Goal: Information Seeking & Learning: Learn about a topic

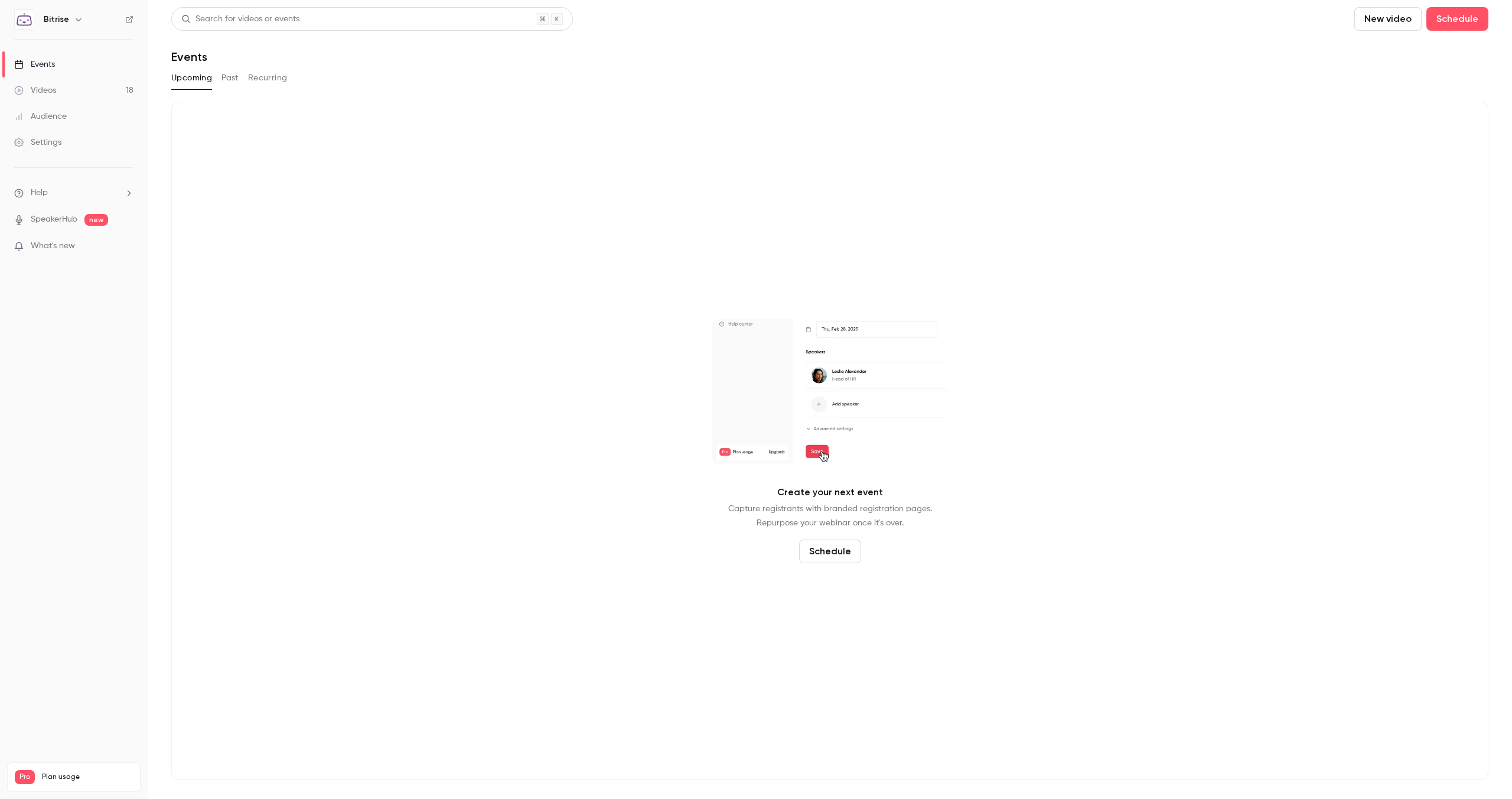
click at [231, 79] on button "Past" at bounding box center [230, 78] width 17 height 19
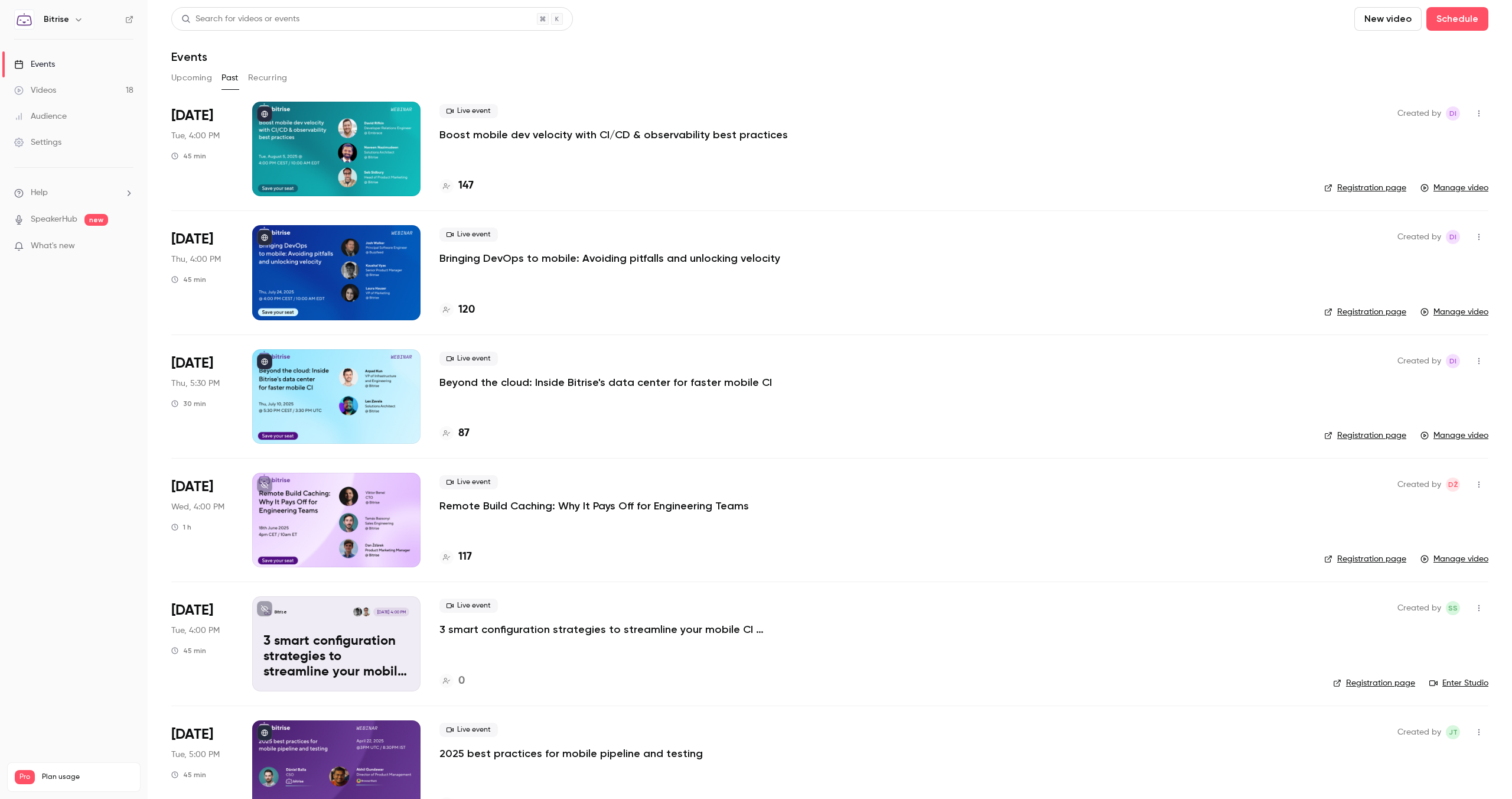
click at [1391, 183] on link "Registration page" at bounding box center [1365, 188] width 82 height 12
click at [709, 142] on div "Live event Boost mobile dev velocity with CI/CD & observability best practices …" at bounding box center [873, 148] width 866 height 94
click at [719, 131] on p "Boost mobile dev velocity with CI/CD & observability best practices" at bounding box center [614, 135] width 348 height 14
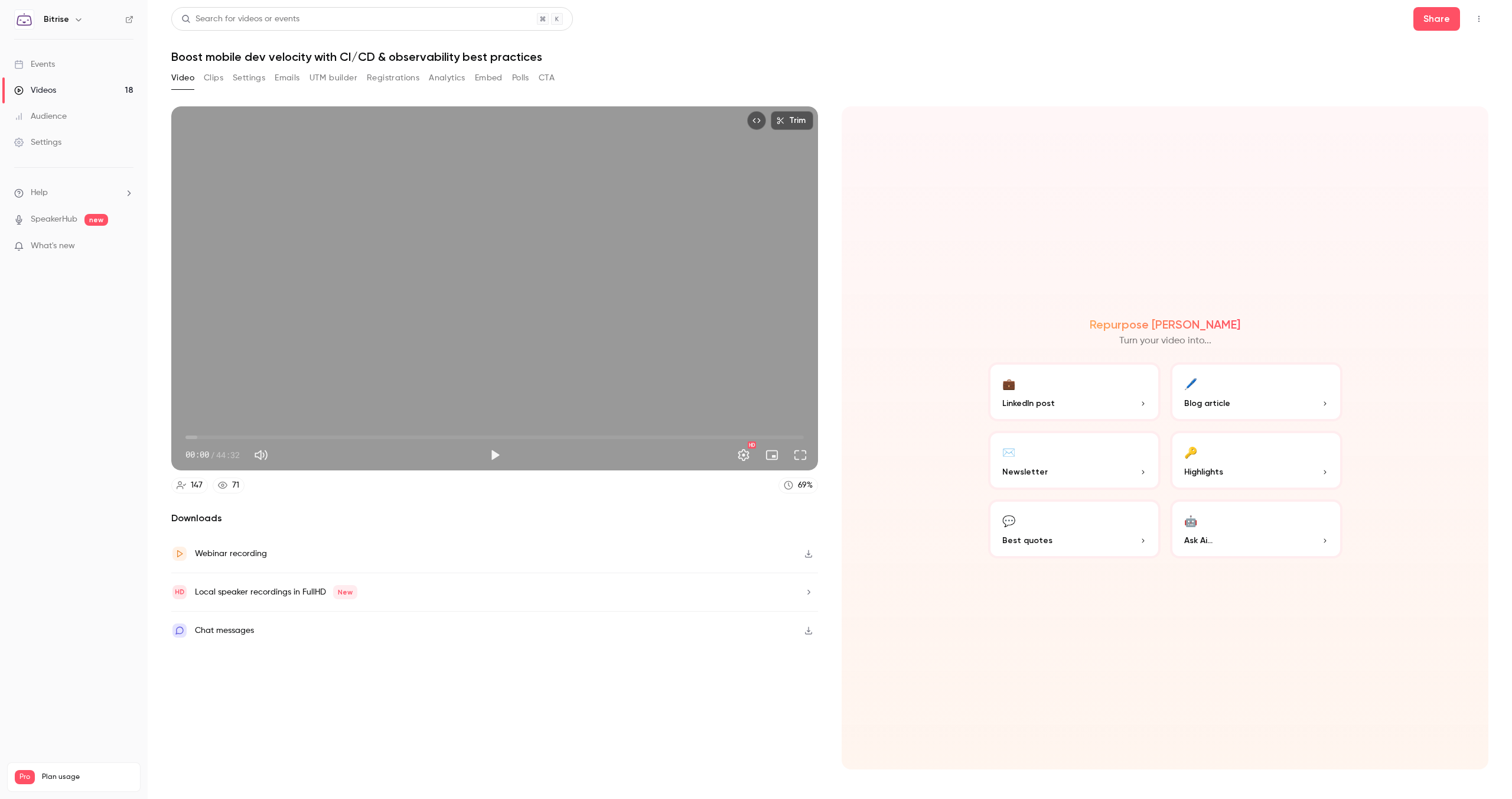
click at [1484, 18] on button "Top Bar Actions" at bounding box center [1479, 19] width 19 height 19
click at [1241, 72] on div at bounding box center [756, 399] width 1512 height 799
click at [287, 557] on div "Webinar recording" at bounding box center [495, 553] width 647 height 39
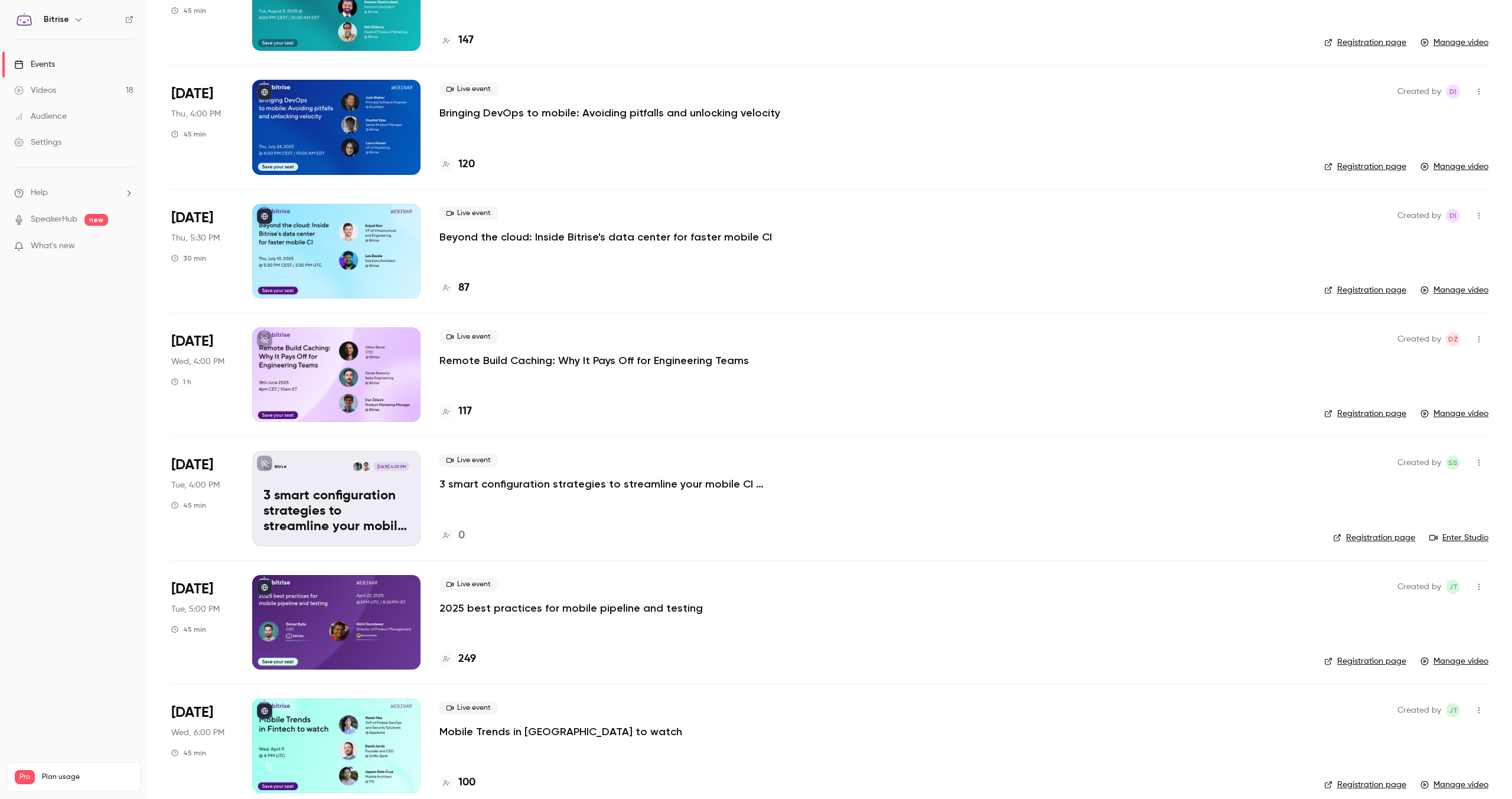
scroll to position [144, 0]
click at [676, 605] on p "2025 best practices for mobile pipeline and testing" at bounding box center [571, 609] width 264 height 14
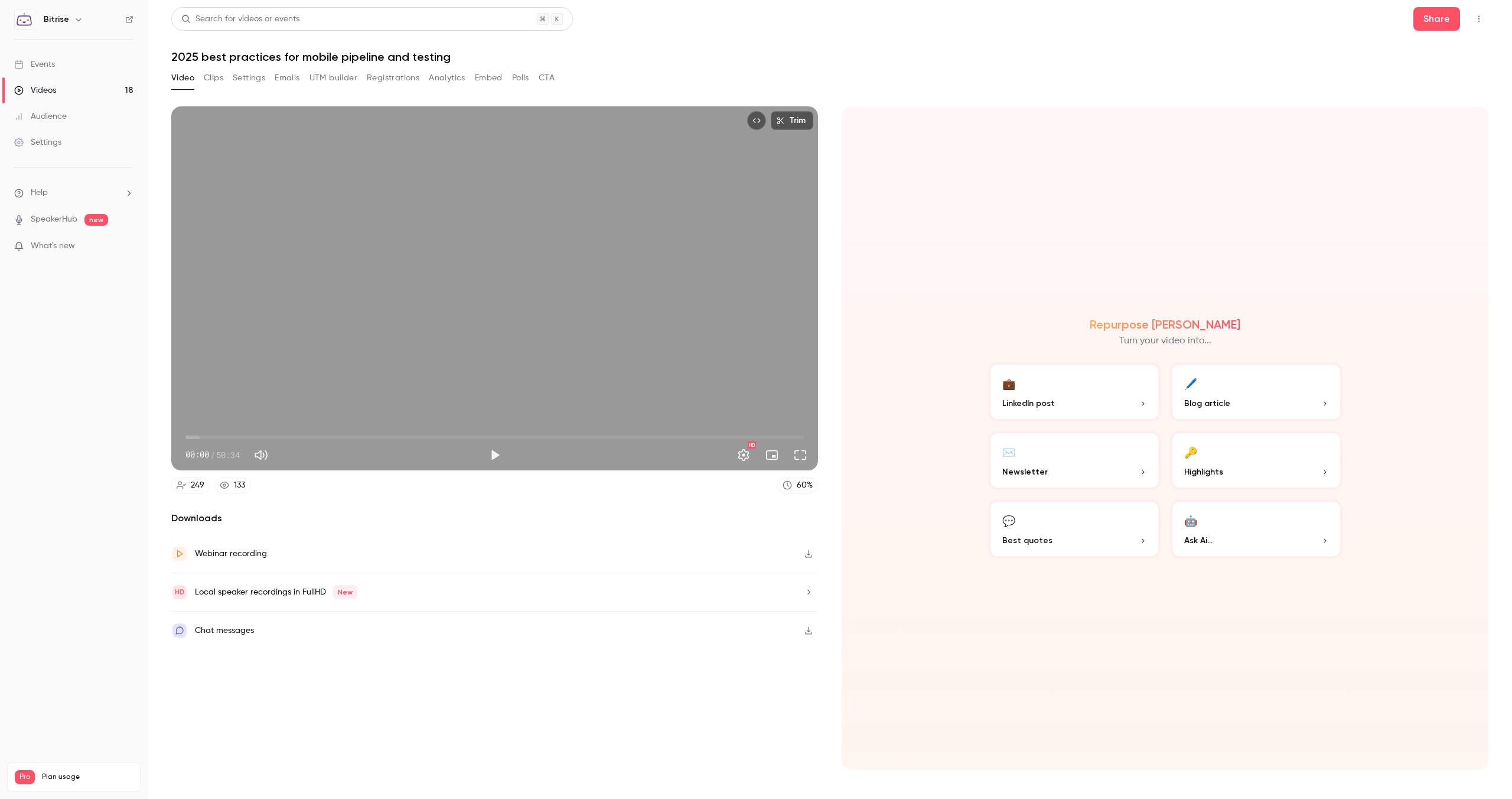
click at [812, 556] on icon "button" at bounding box center [808, 554] width 7 height 8
click at [63, 92] on link "Videos 18" at bounding box center [73, 90] width 147 height 26
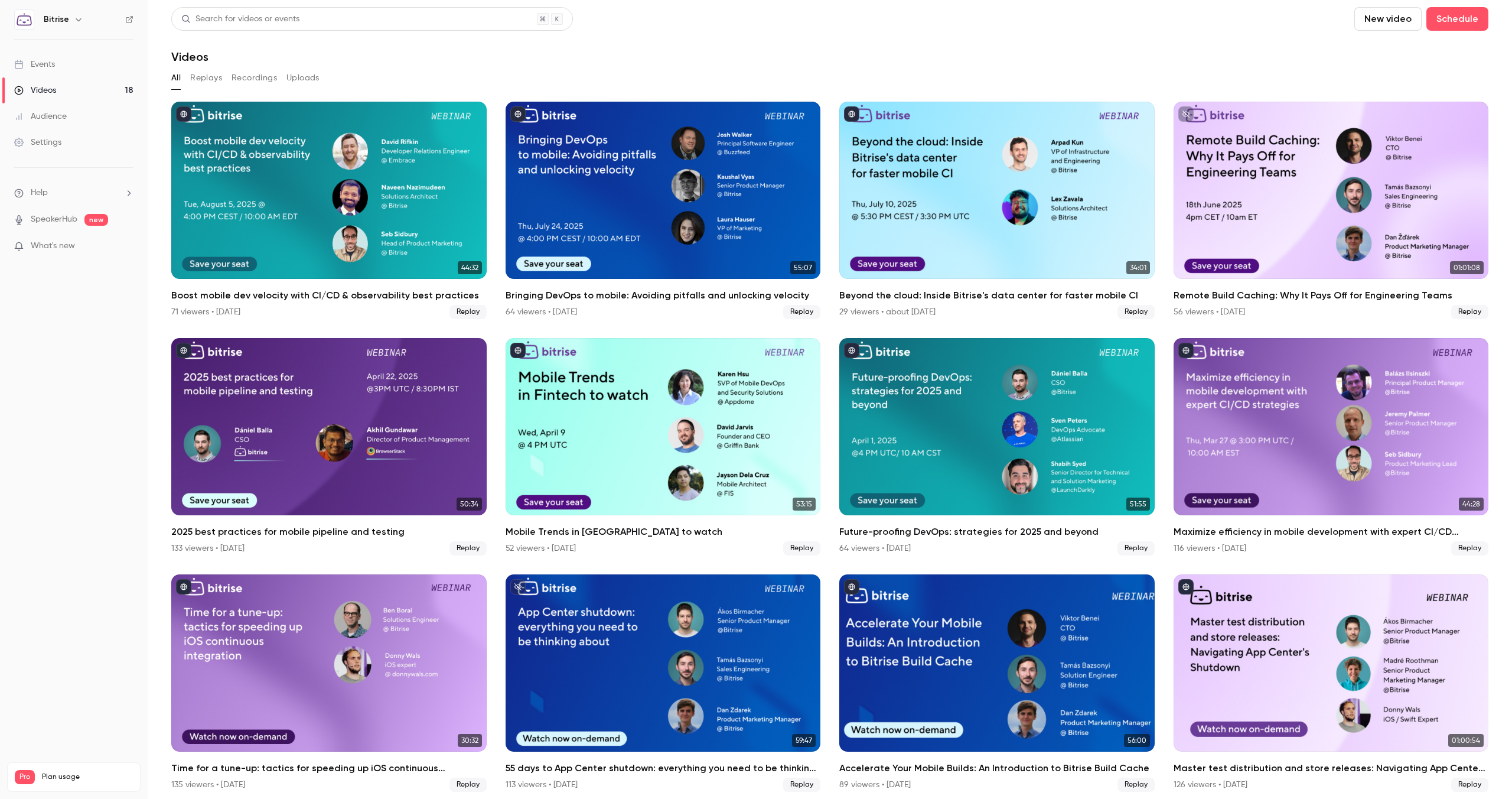
click at [94, 73] on link "Events" at bounding box center [73, 64] width 147 height 26
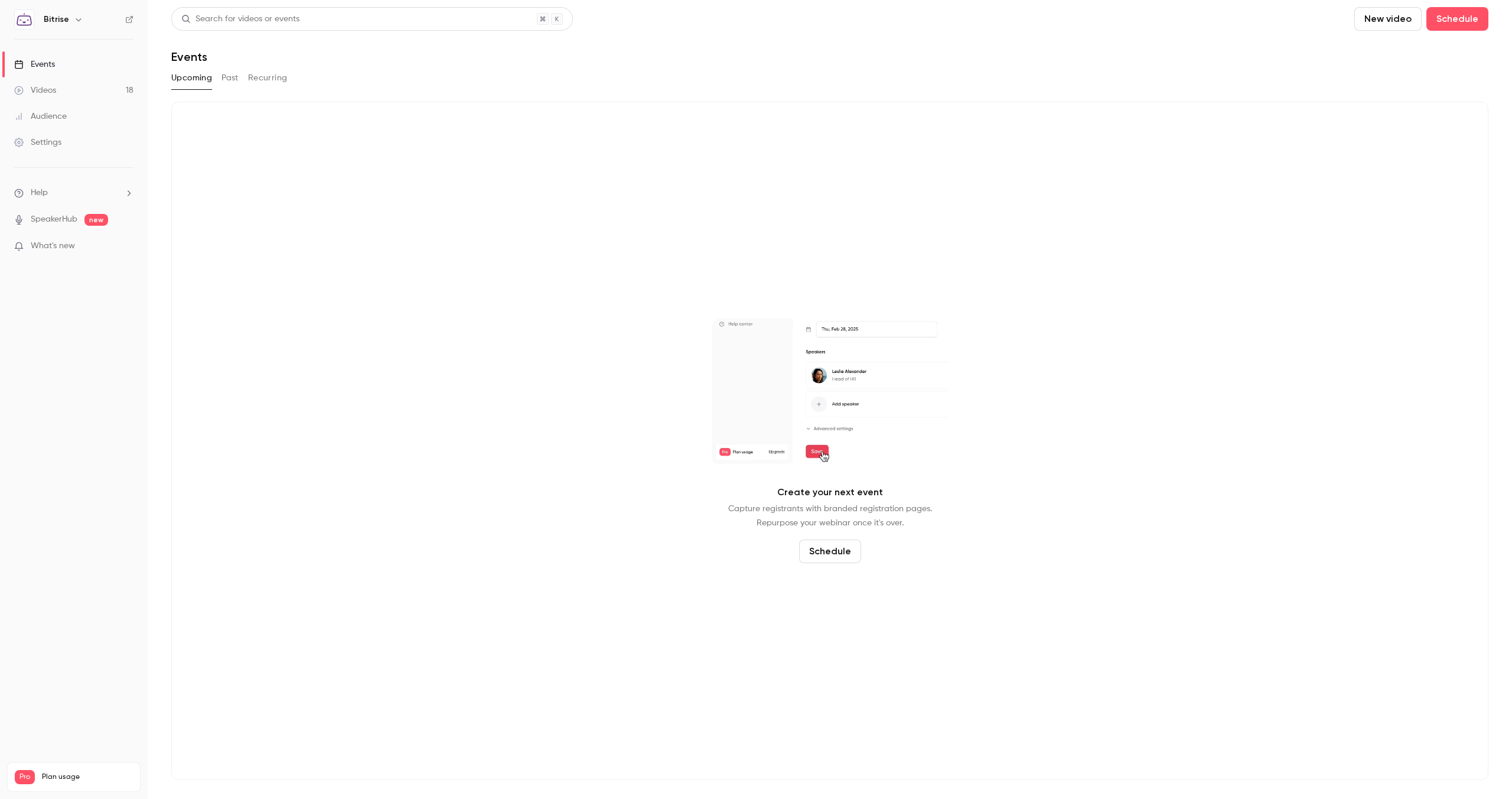
click at [231, 76] on button "Past" at bounding box center [230, 78] width 17 height 19
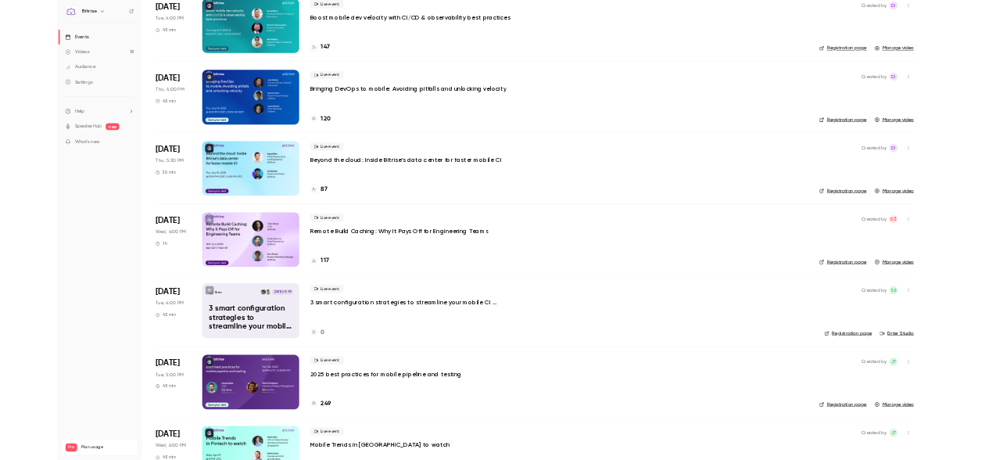
scroll to position [163, 0]
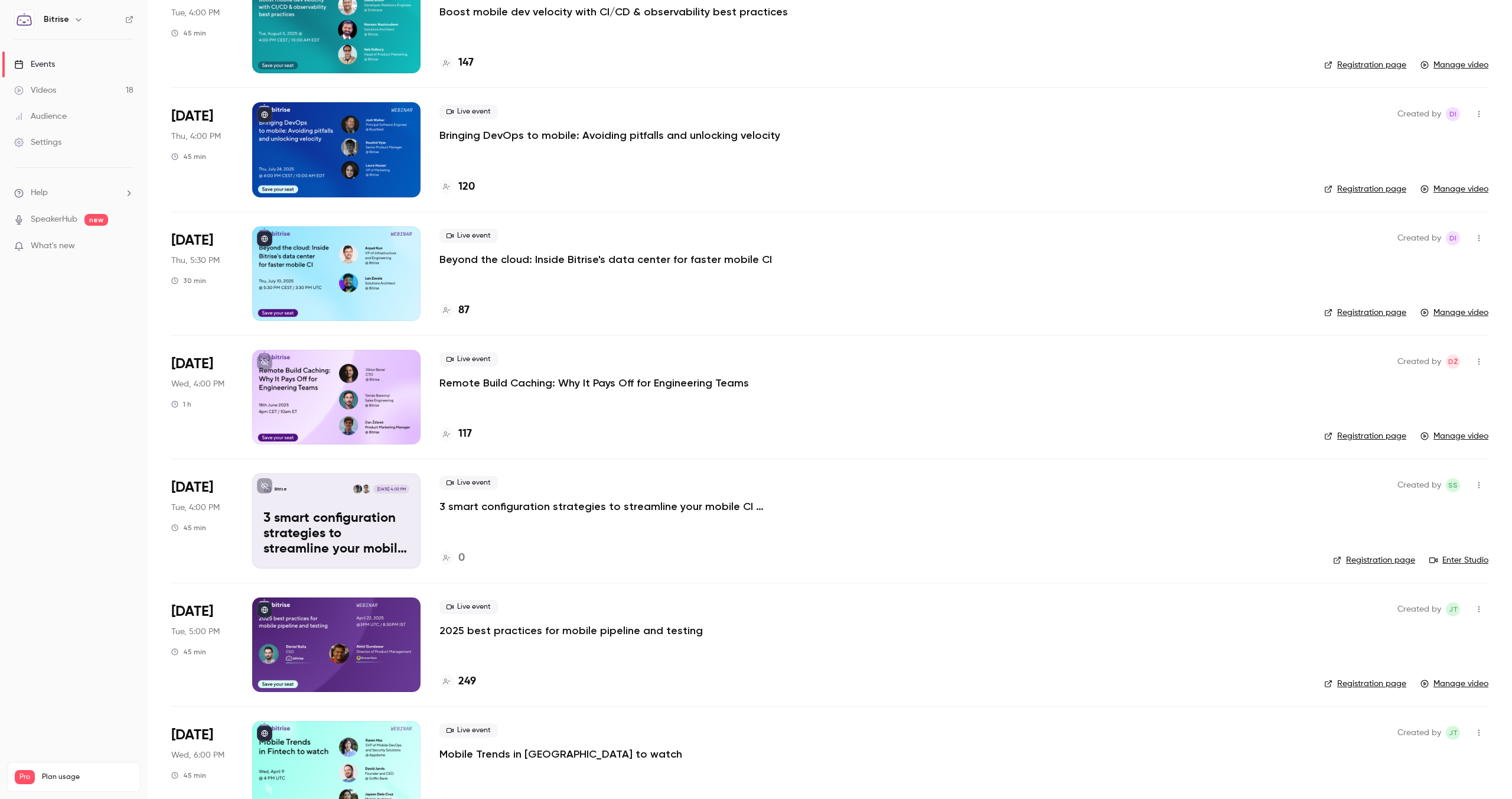
click at [1346, 689] on link "Registration page" at bounding box center [1365, 684] width 82 height 12
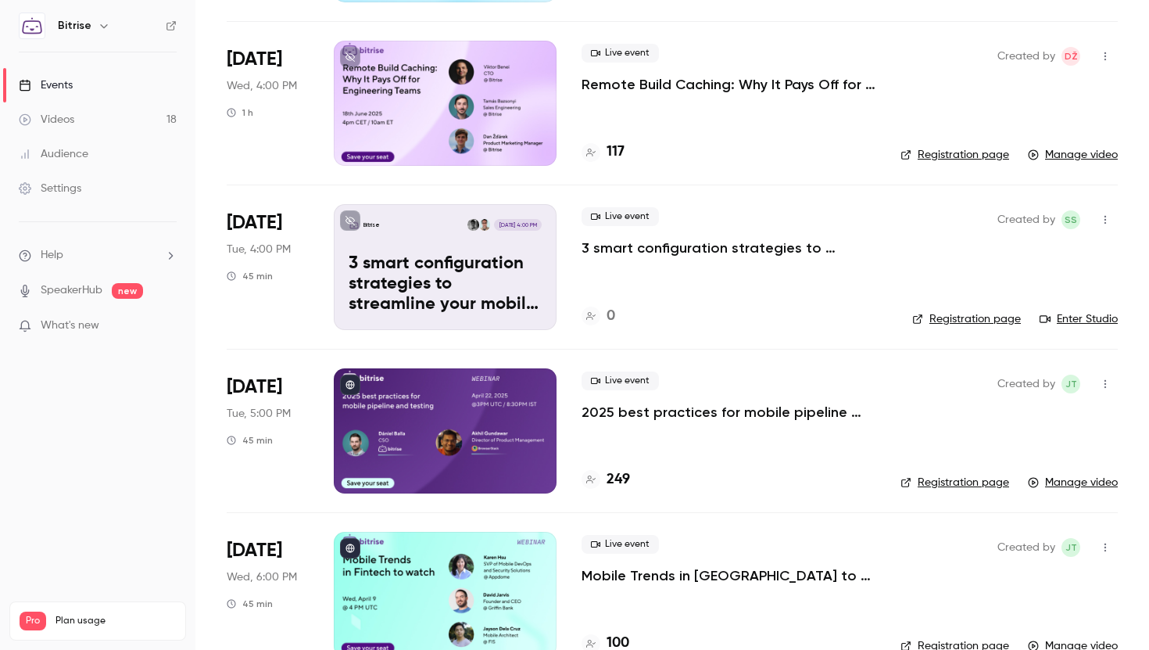
scroll to position [726, 0]
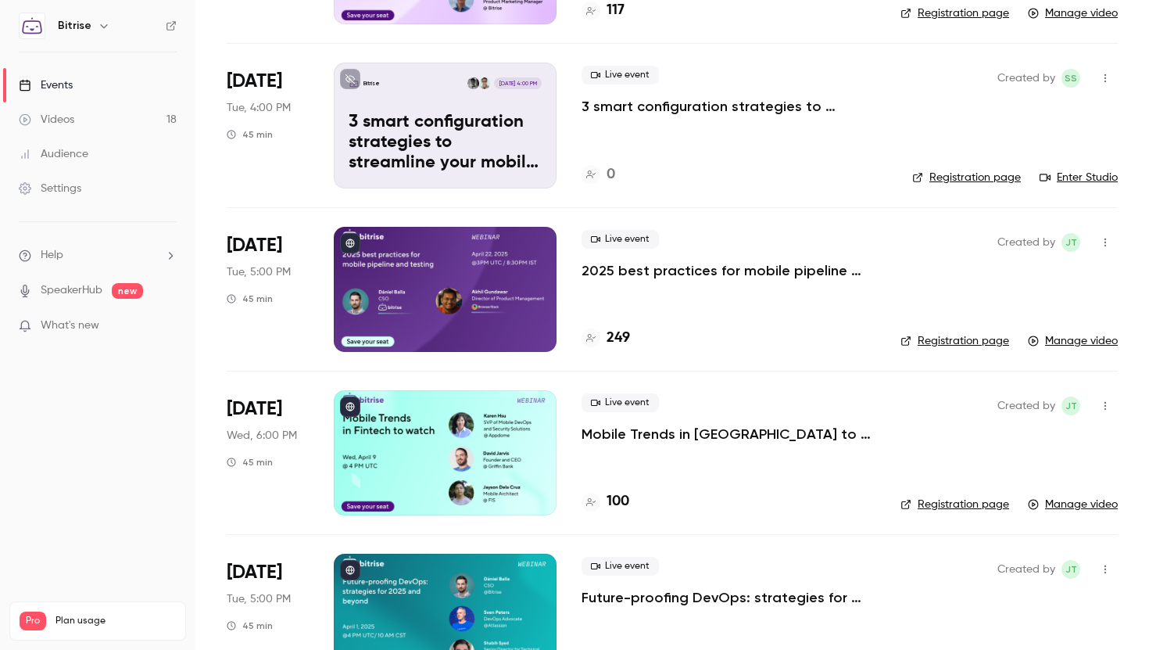
click at [833, 264] on p "2025 best practices for mobile pipeline and testing" at bounding box center [729, 270] width 294 height 19
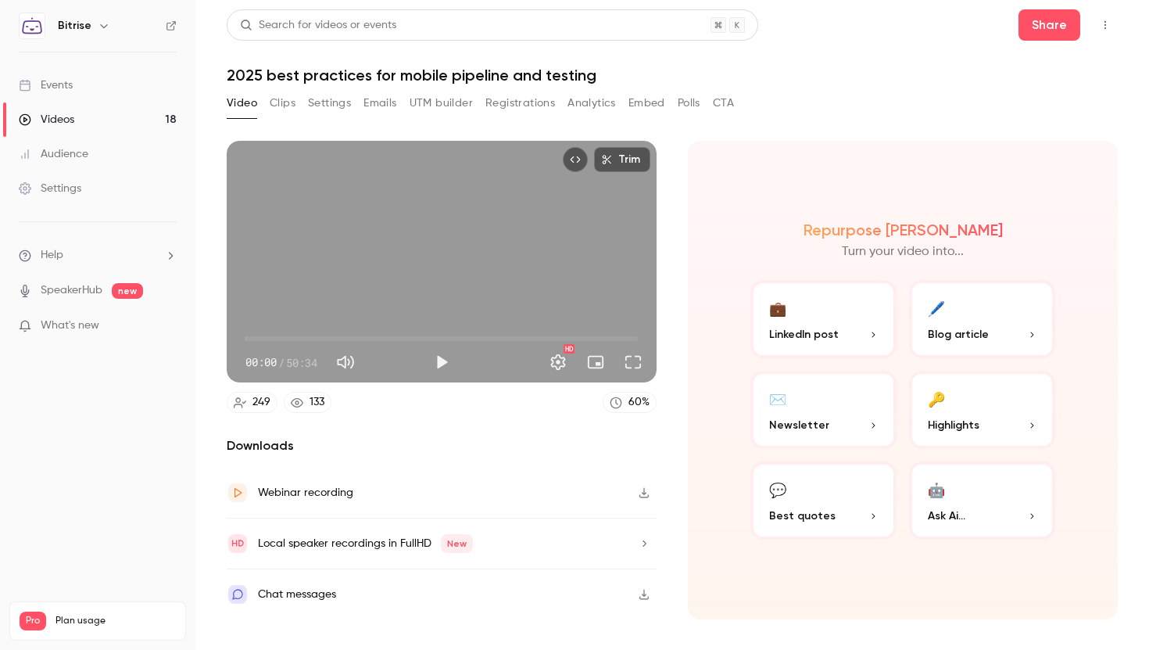
click at [438, 72] on h1 "2025 best practices for mobile pipeline and testing" at bounding box center [672, 75] width 891 height 19
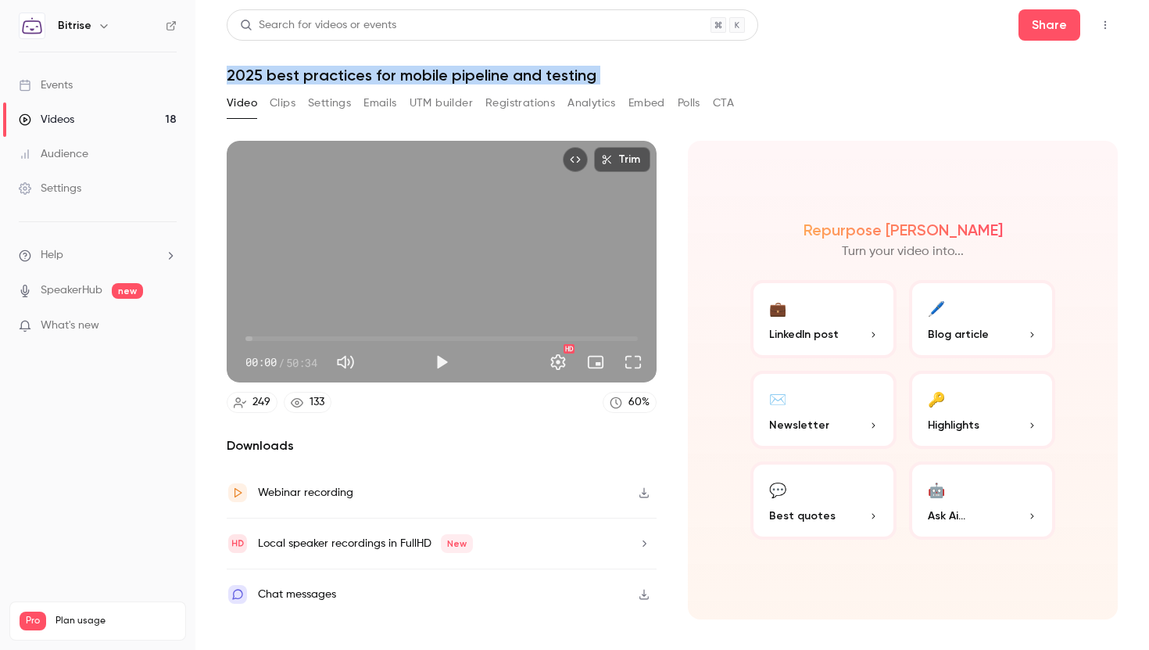
click at [438, 72] on h1 "2025 best practices for mobile pipeline and testing" at bounding box center [672, 75] width 891 height 19
copy div "2025 best practices for mobile pipeline and testing Video Clips Settings Emails…"
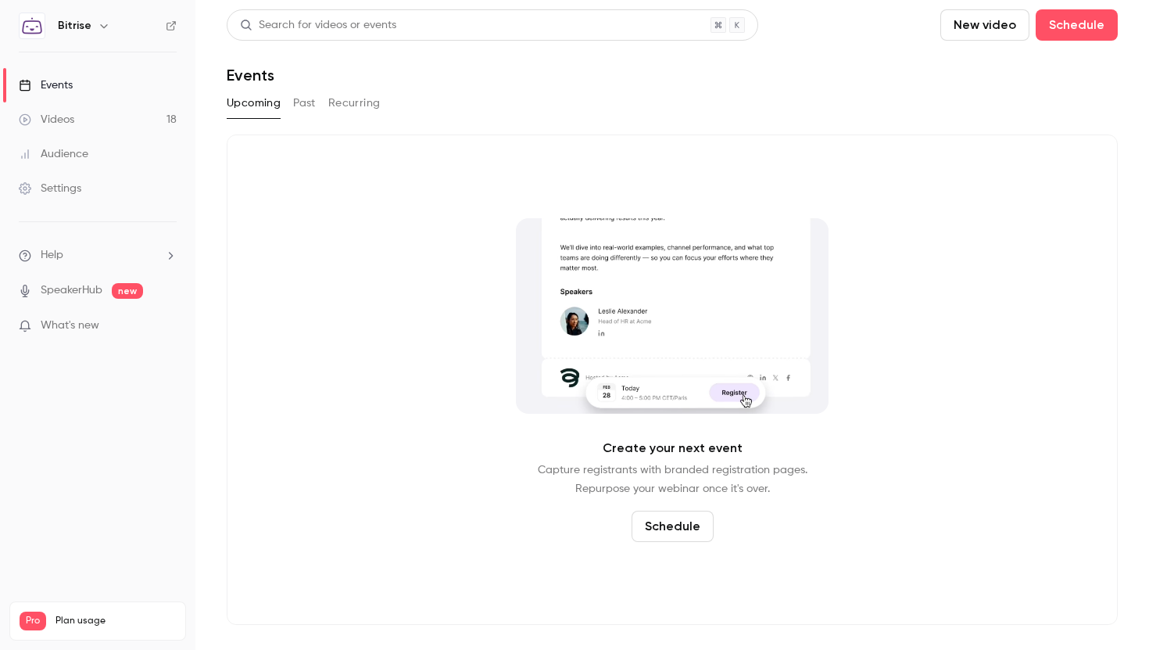
click at [91, 114] on link "Videos 18" at bounding box center [97, 119] width 195 height 34
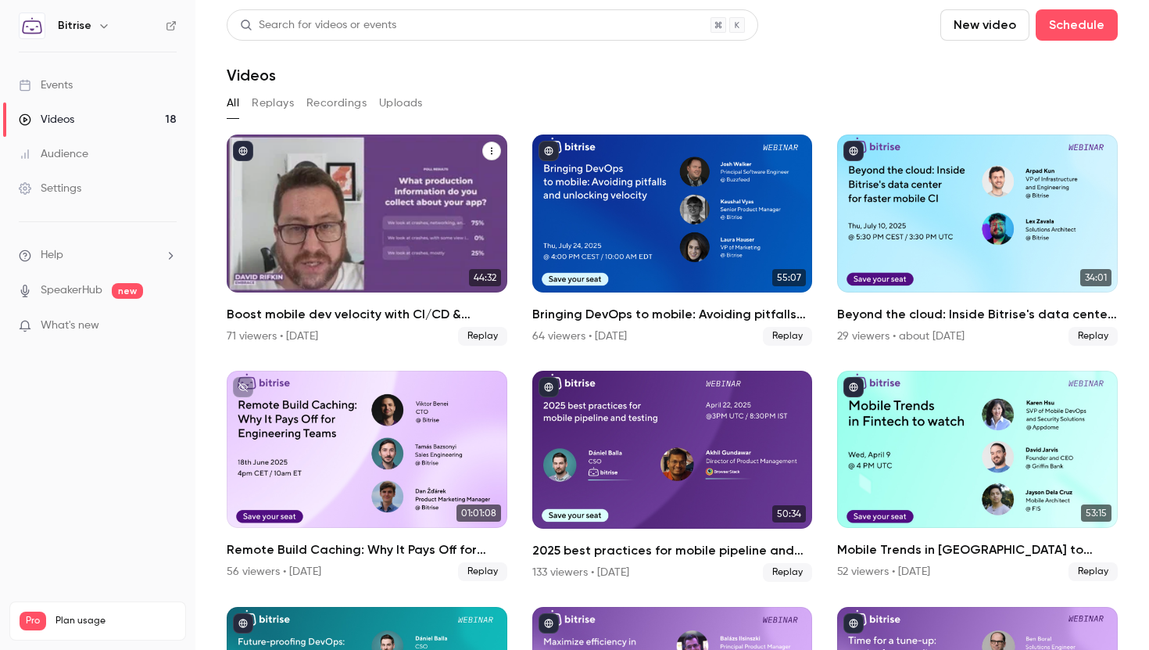
click at [370, 220] on div "Boost mobile dev velocity with CI/CD & observability best practices" at bounding box center [367, 213] width 281 height 158
click at [415, 314] on h2 "Boost mobile dev velocity with CI/CD & observability best practices" at bounding box center [367, 314] width 281 height 19
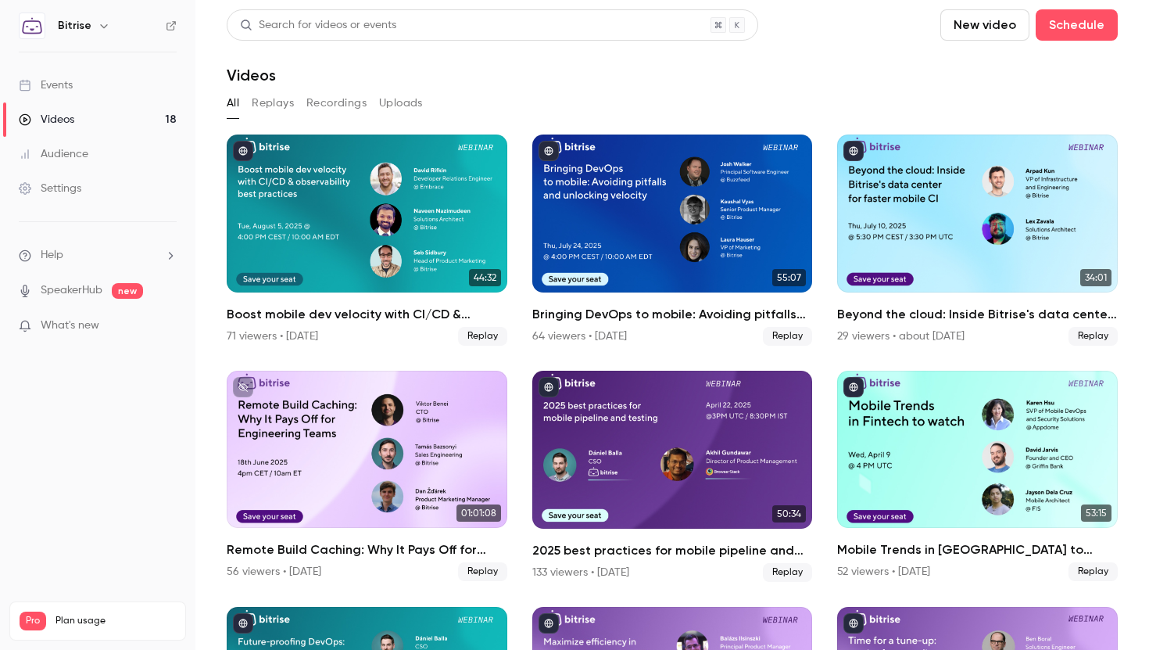
click at [88, 87] on link "Events" at bounding box center [97, 85] width 195 height 34
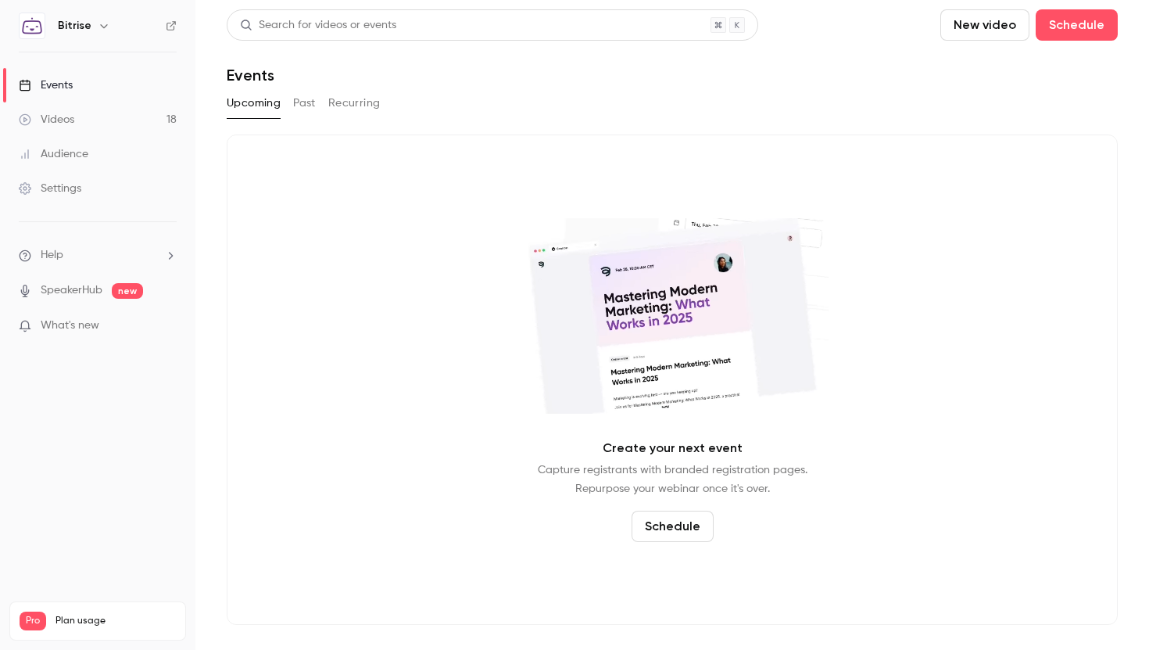
click at [296, 90] on div "Search for videos or events New video Schedule Events Upcoming Past Recurring C…" at bounding box center [672, 316] width 891 height 615
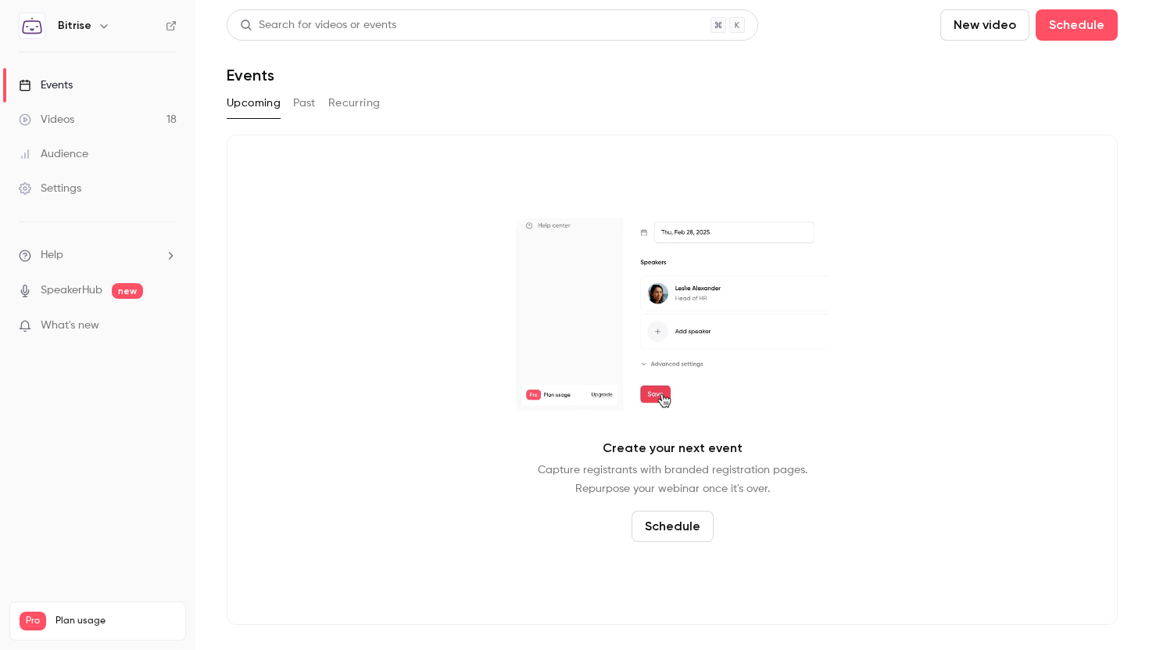
click at [296, 98] on button "Past" at bounding box center [304, 103] width 23 height 25
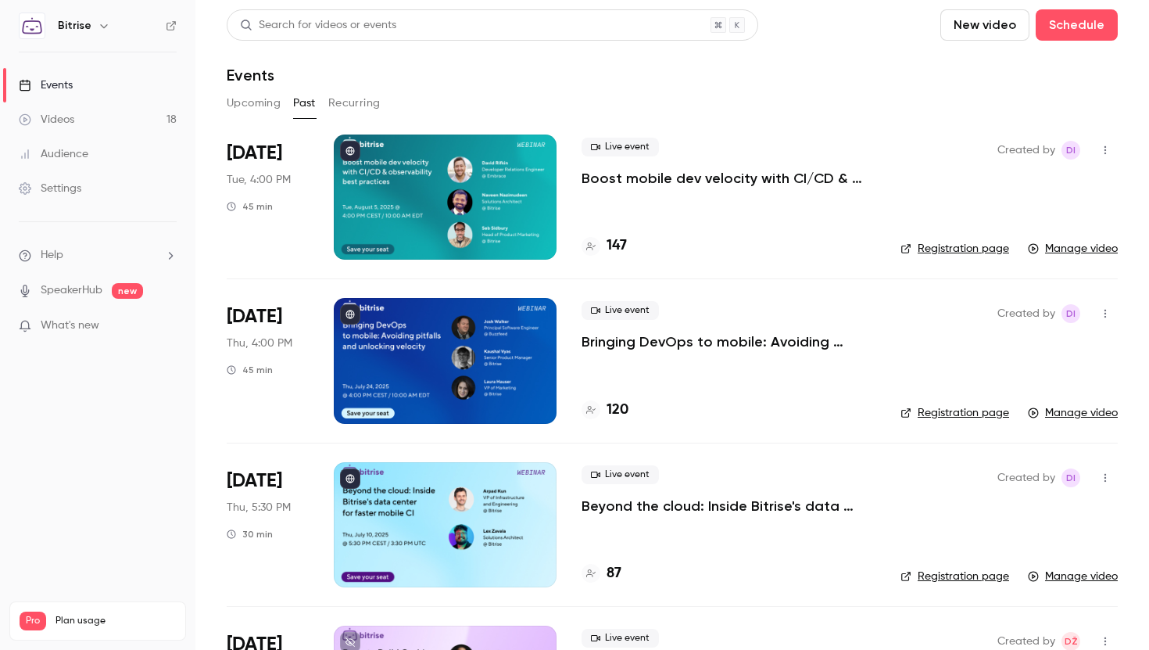
click at [949, 254] on link "Registration page" at bounding box center [954, 249] width 109 height 16
